Goal: Information Seeking & Learning: Check status

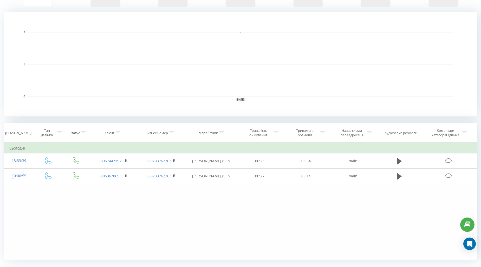
scroll to position [114, 0]
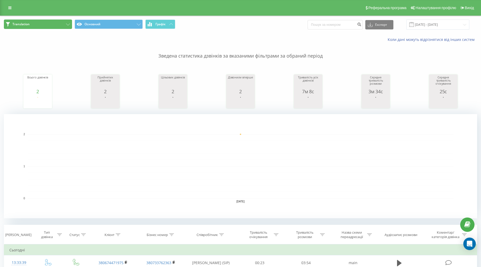
click at [40, 20] on button "Translation" at bounding box center [38, 24] width 68 height 9
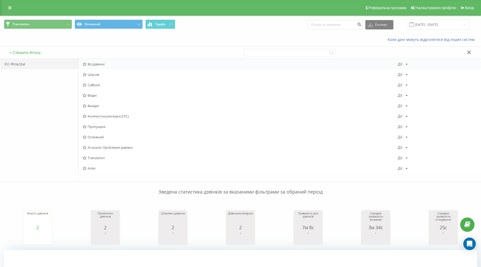
click at [100, 67] on div "Всі дзвінки Дії Редагувати Копіювати Видалити За замовчуванням Поділитися" at bounding box center [280, 64] width 402 height 10
click at [98, 65] on span "Всі дзвінки" at bounding box center [240, 64] width 315 height 4
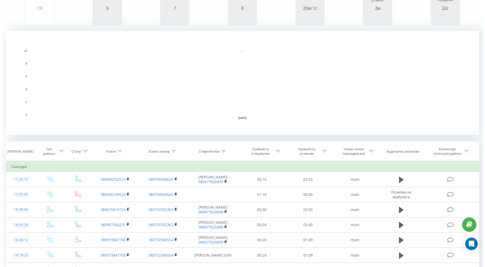
scroll to position [116, 0]
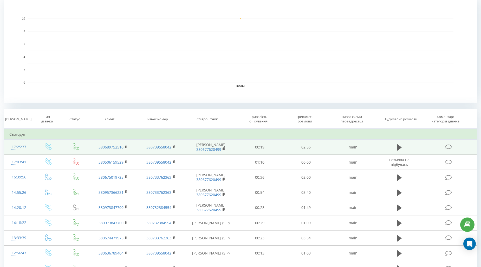
click at [18, 146] on div "17:25:37" at bounding box center [18, 147] width 19 height 10
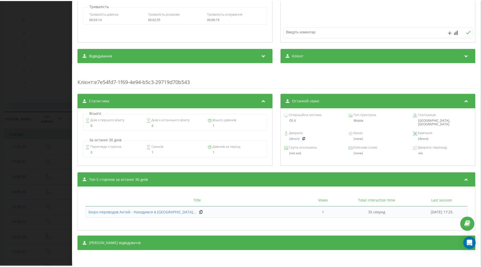
scroll to position [20, 0]
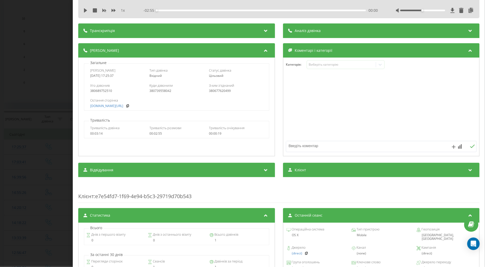
click at [62, 161] on div "Дзвінок : ua3_-1755786337.2522314 1 x - 02:55 00:00 00:00 Транскрипція Для AI-а…" at bounding box center [242, 133] width 485 height 267
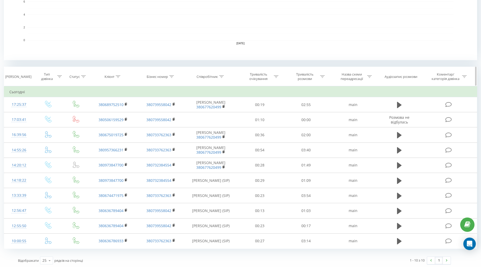
scroll to position [43, 0]
